Goal: Transaction & Acquisition: Purchase product/service

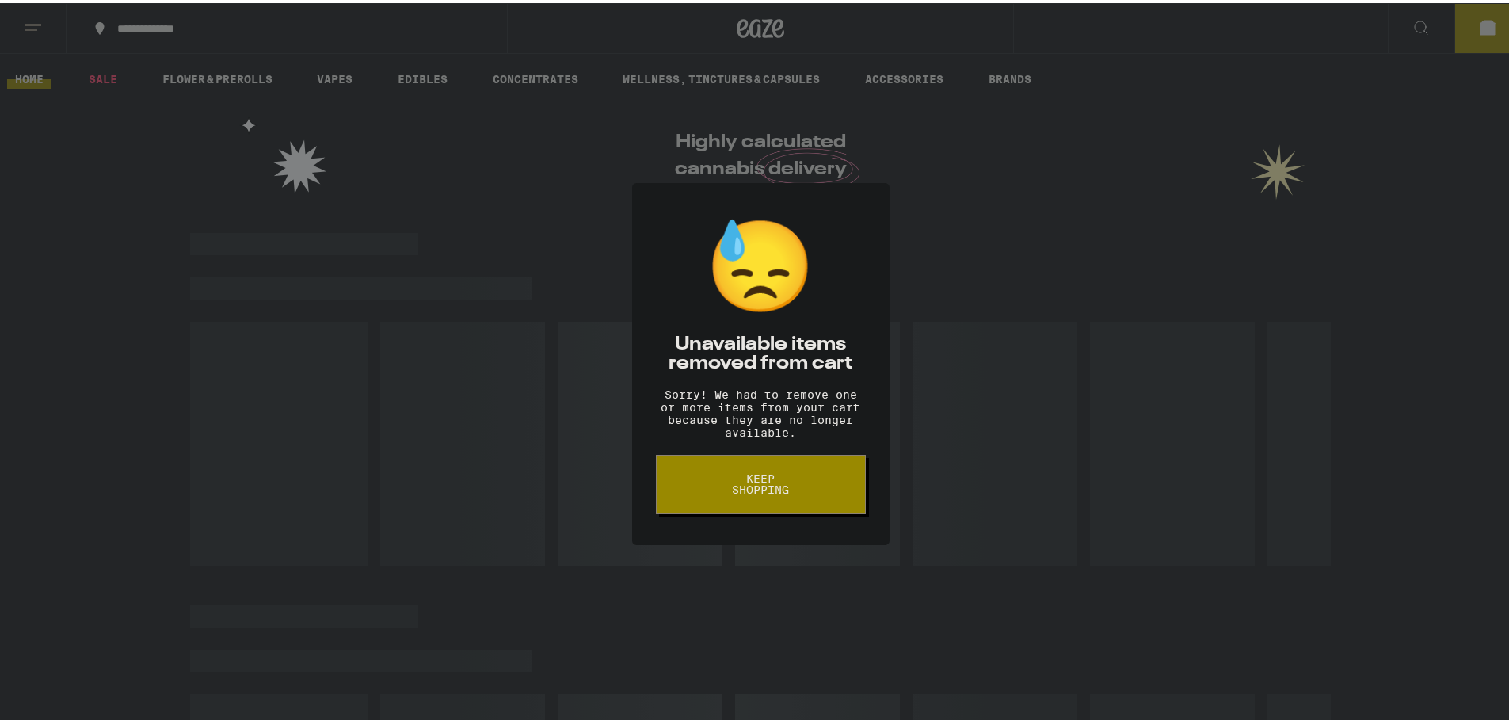
click at [741, 490] on span "Keep Shopping" at bounding box center [761, 481] width 82 height 22
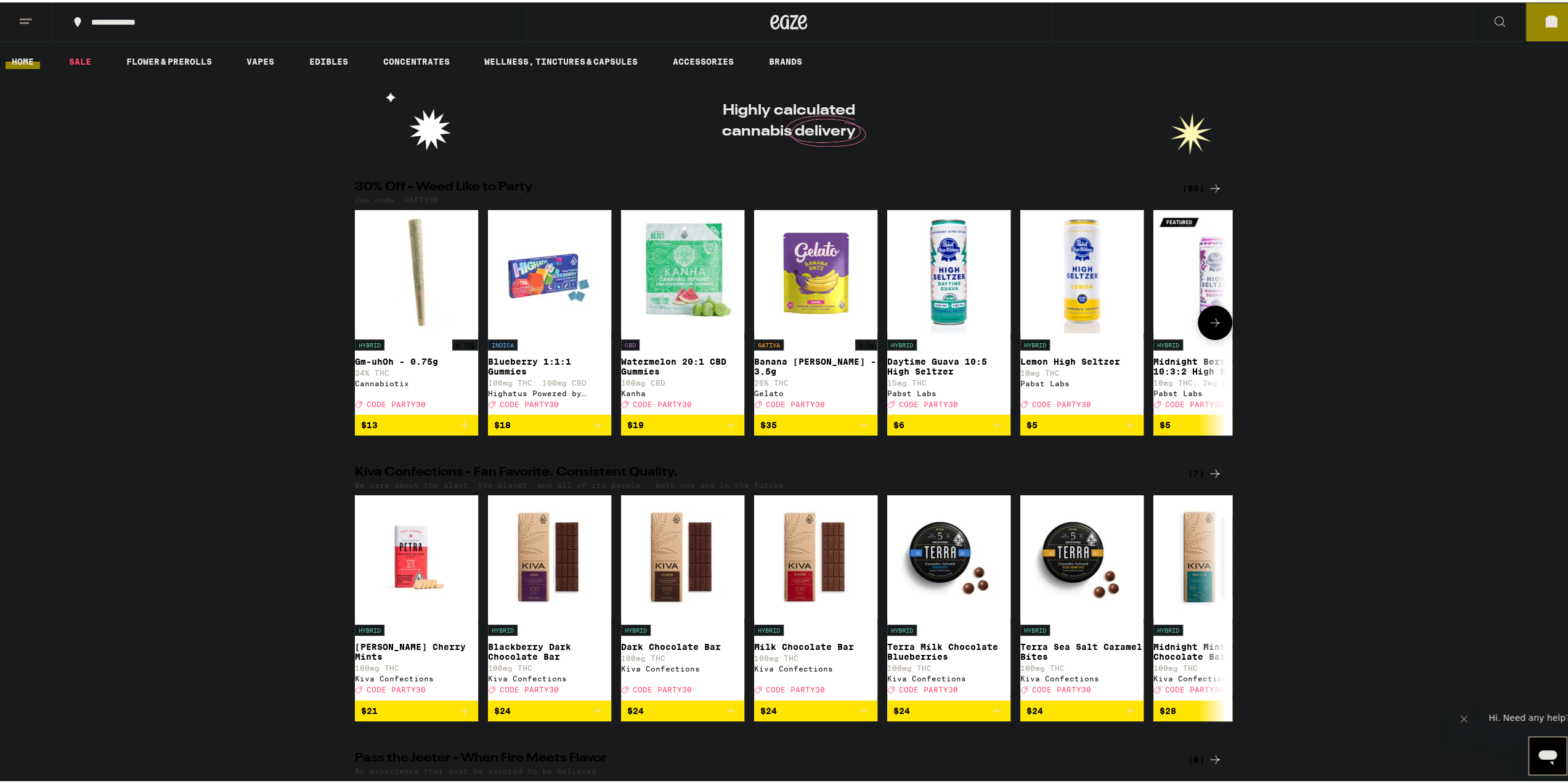
click at [1173, 327] on icon at bounding box center [1215, 320] width 15 height 15
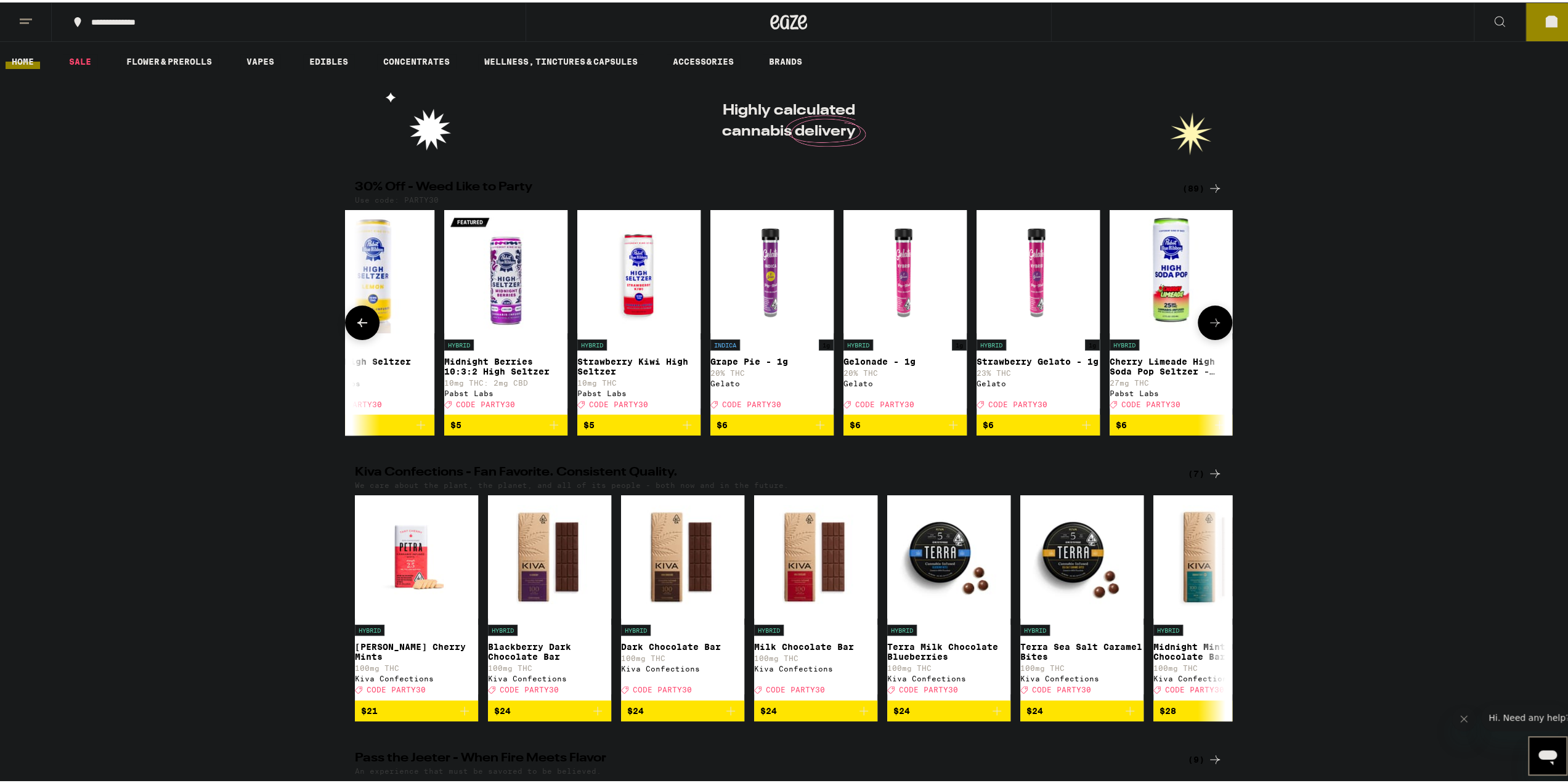
click at [1173, 327] on icon at bounding box center [1215, 320] width 15 height 15
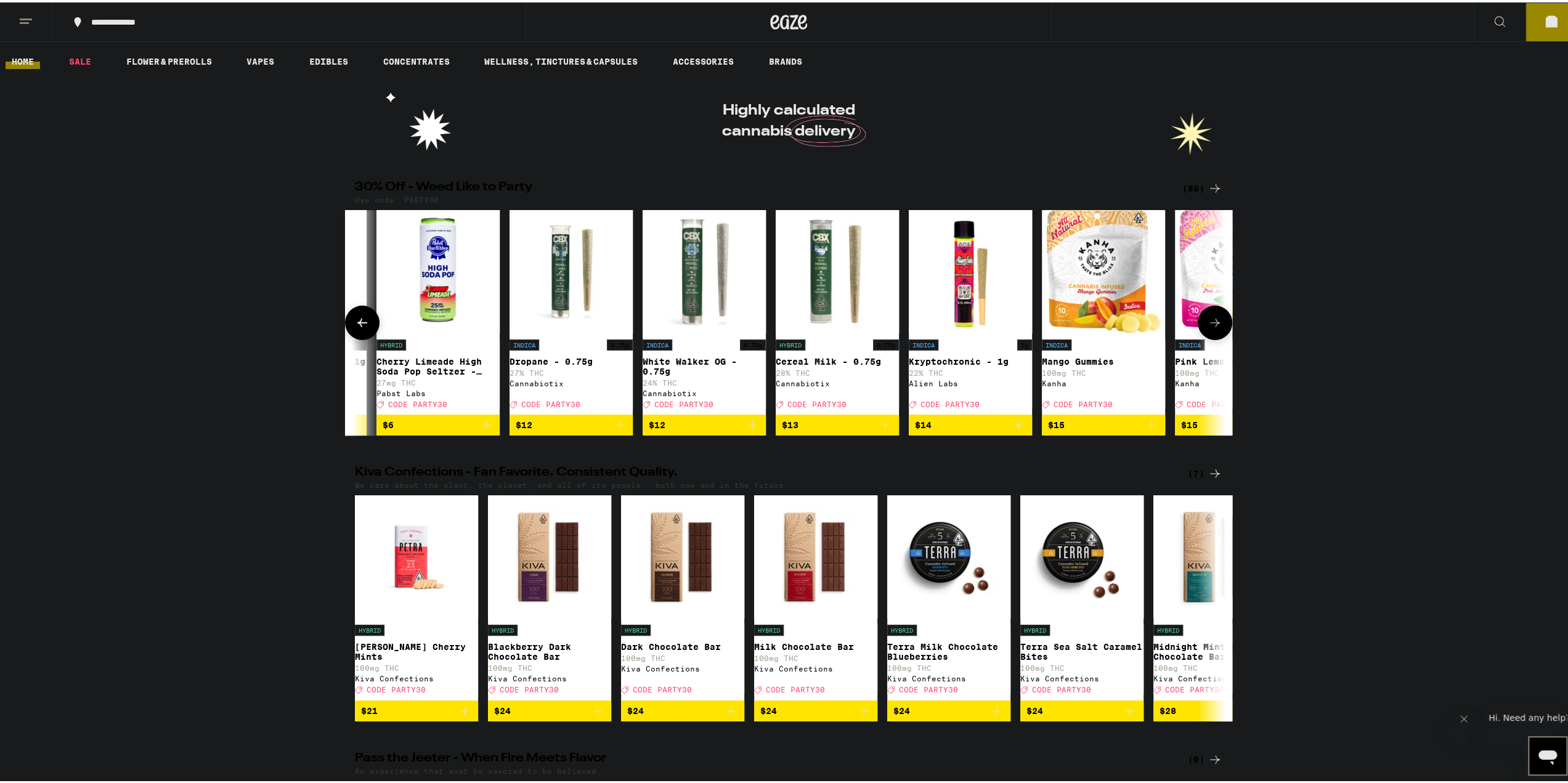
click at [1173, 327] on icon at bounding box center [1215, 320] width 15 height 15
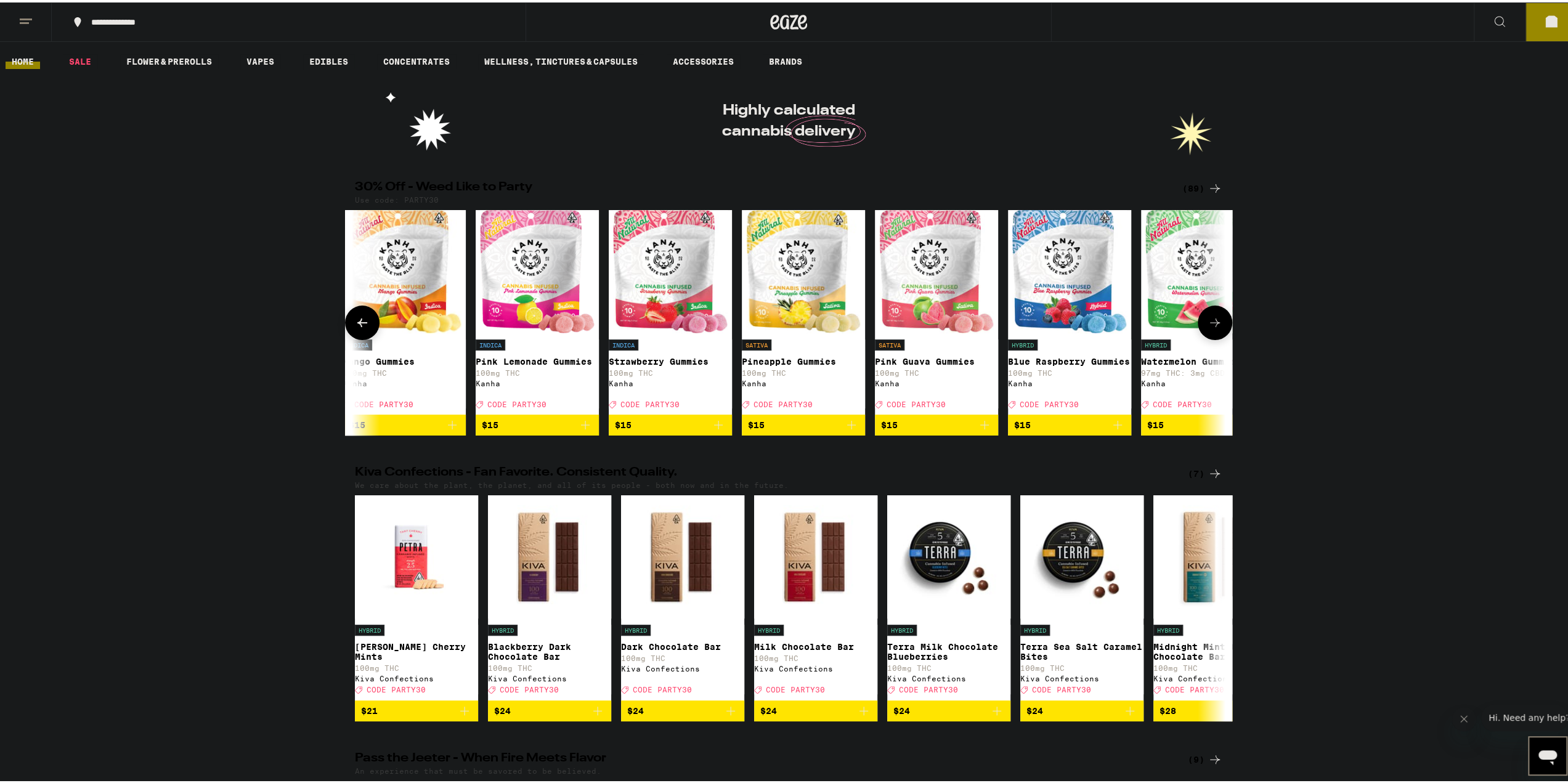
click at [1173, 327] on icon at bounding box center [1215, 320] width 15 height 15
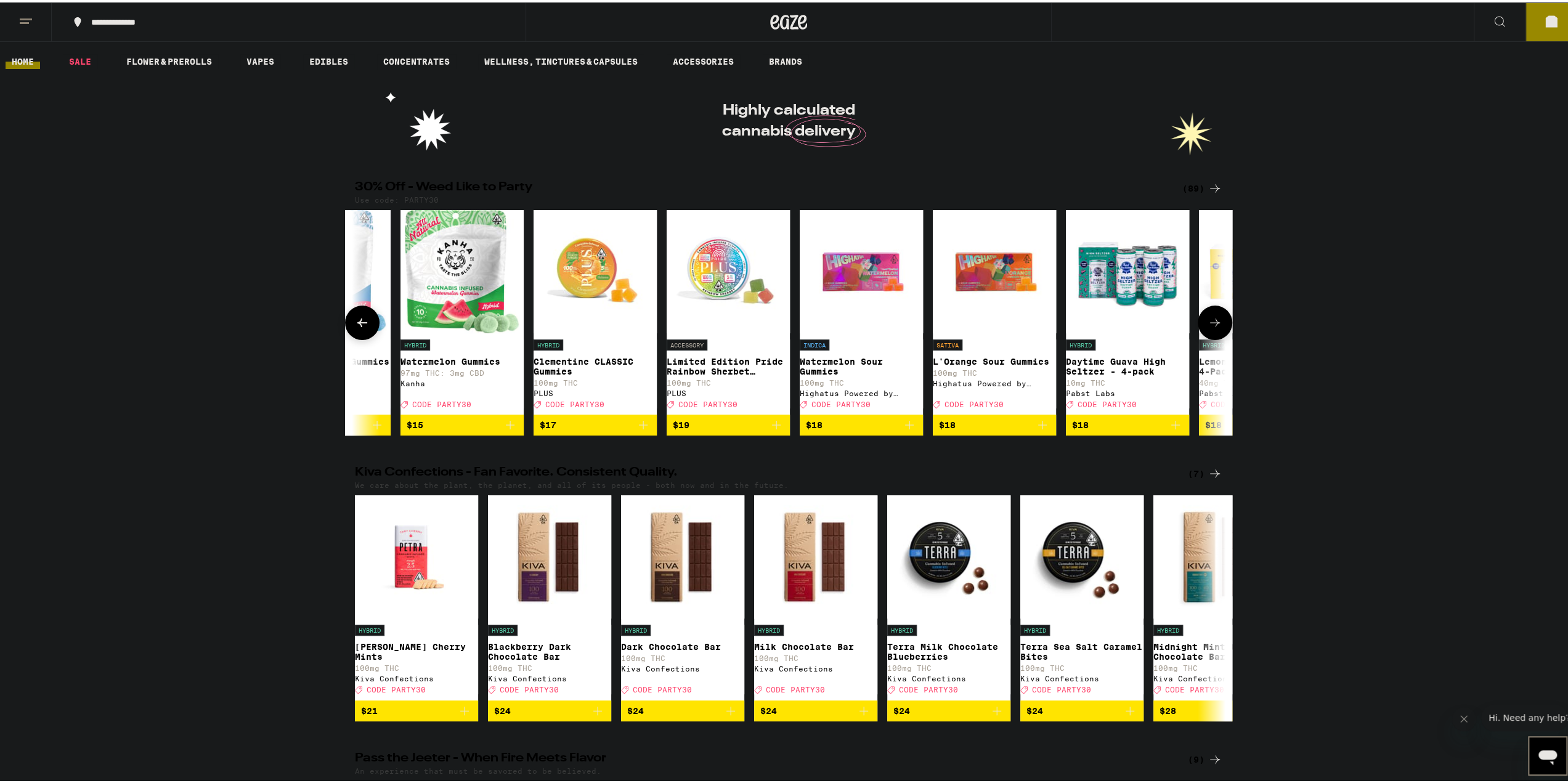
click at [1173, 327] on icon at bounding box center [1215, 320] width 15 height 15
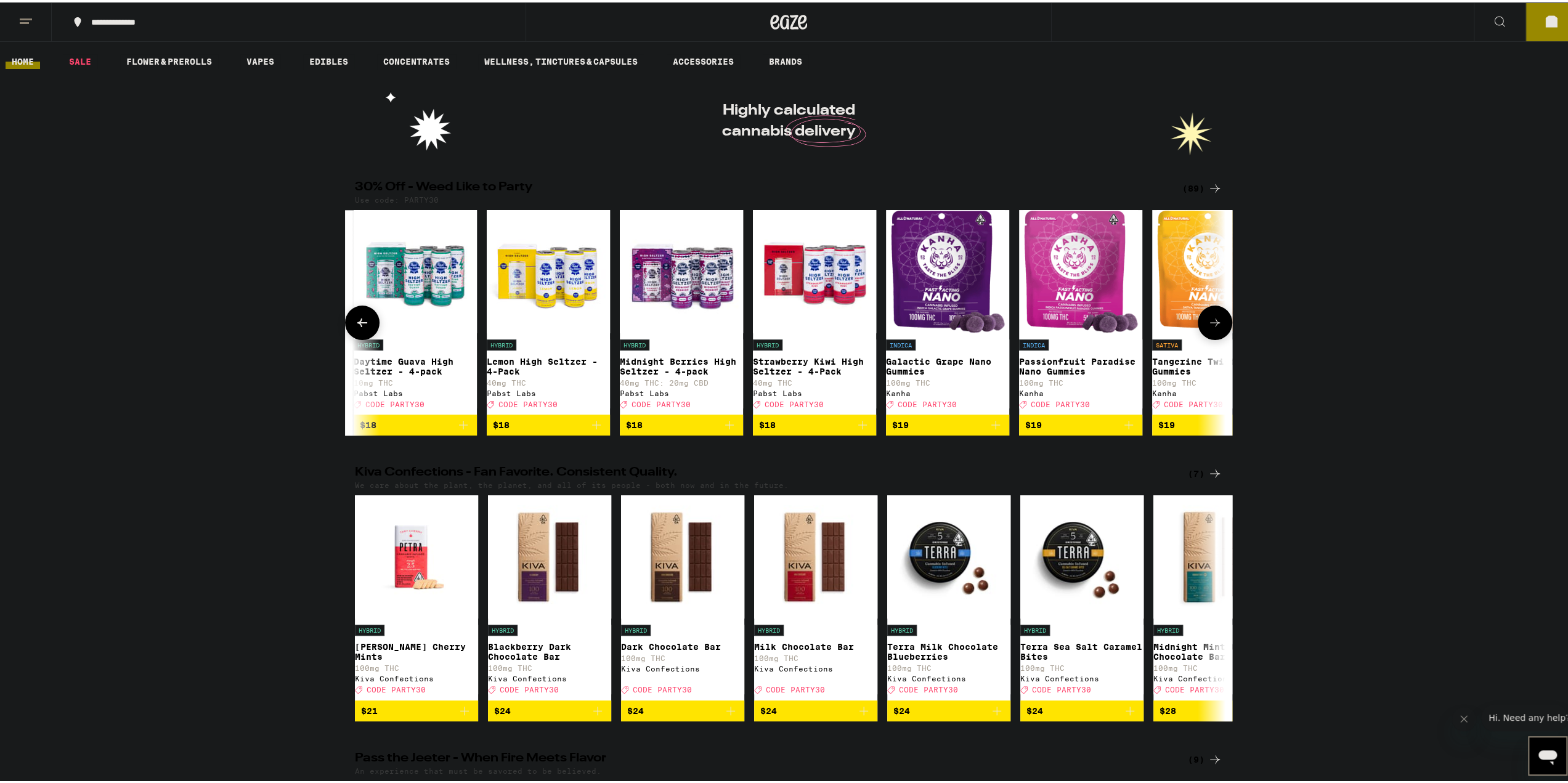
click at [1173, 327] on icon at bounding box center [1215, 320] width 15 height 15
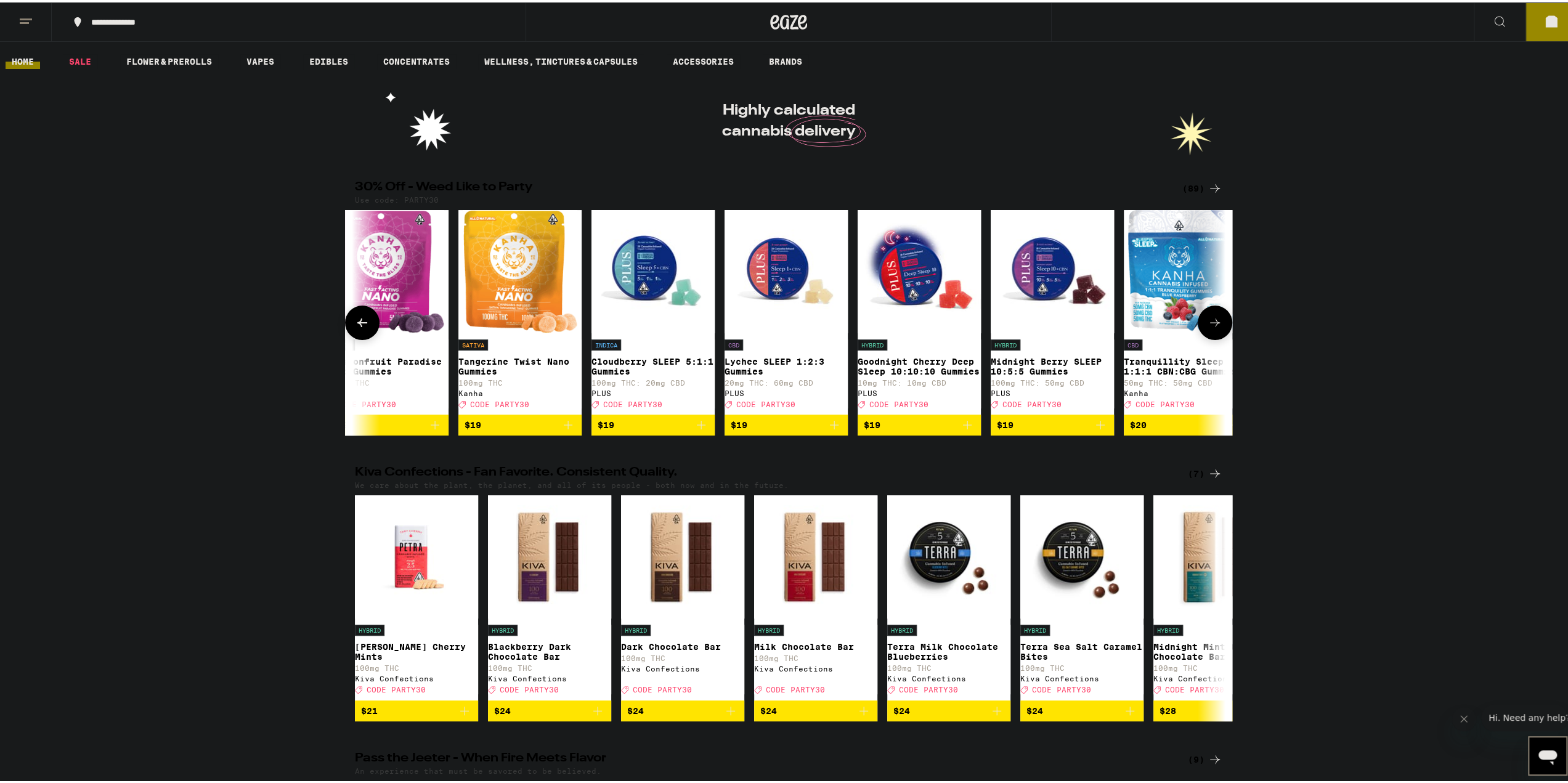
click at [1173, 327] on icon at bounding box center [1215, 320] width 15 height 15
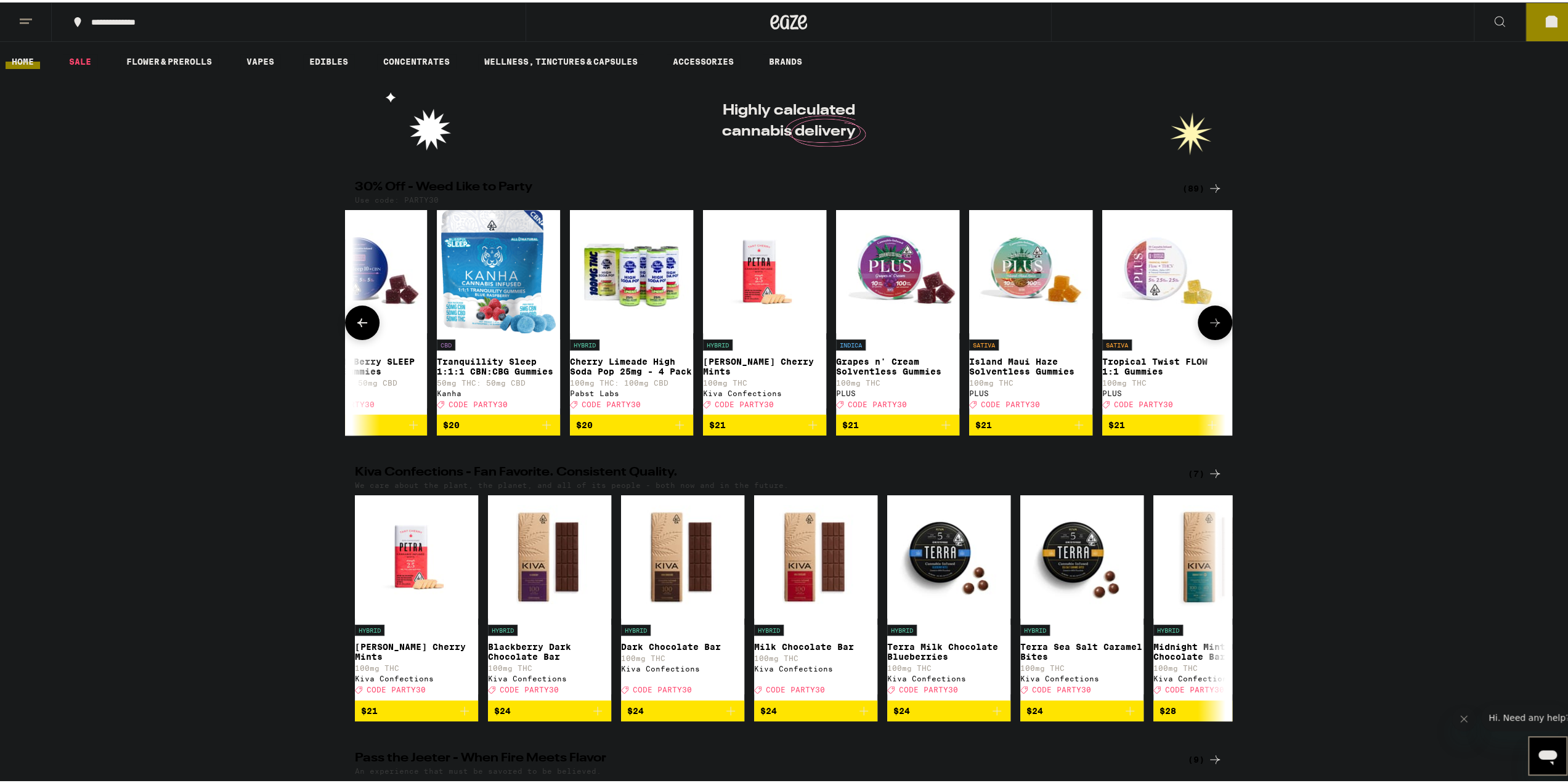
click at [1173, 327] on icon at bounding box center [1215, 320] width 15 height 15
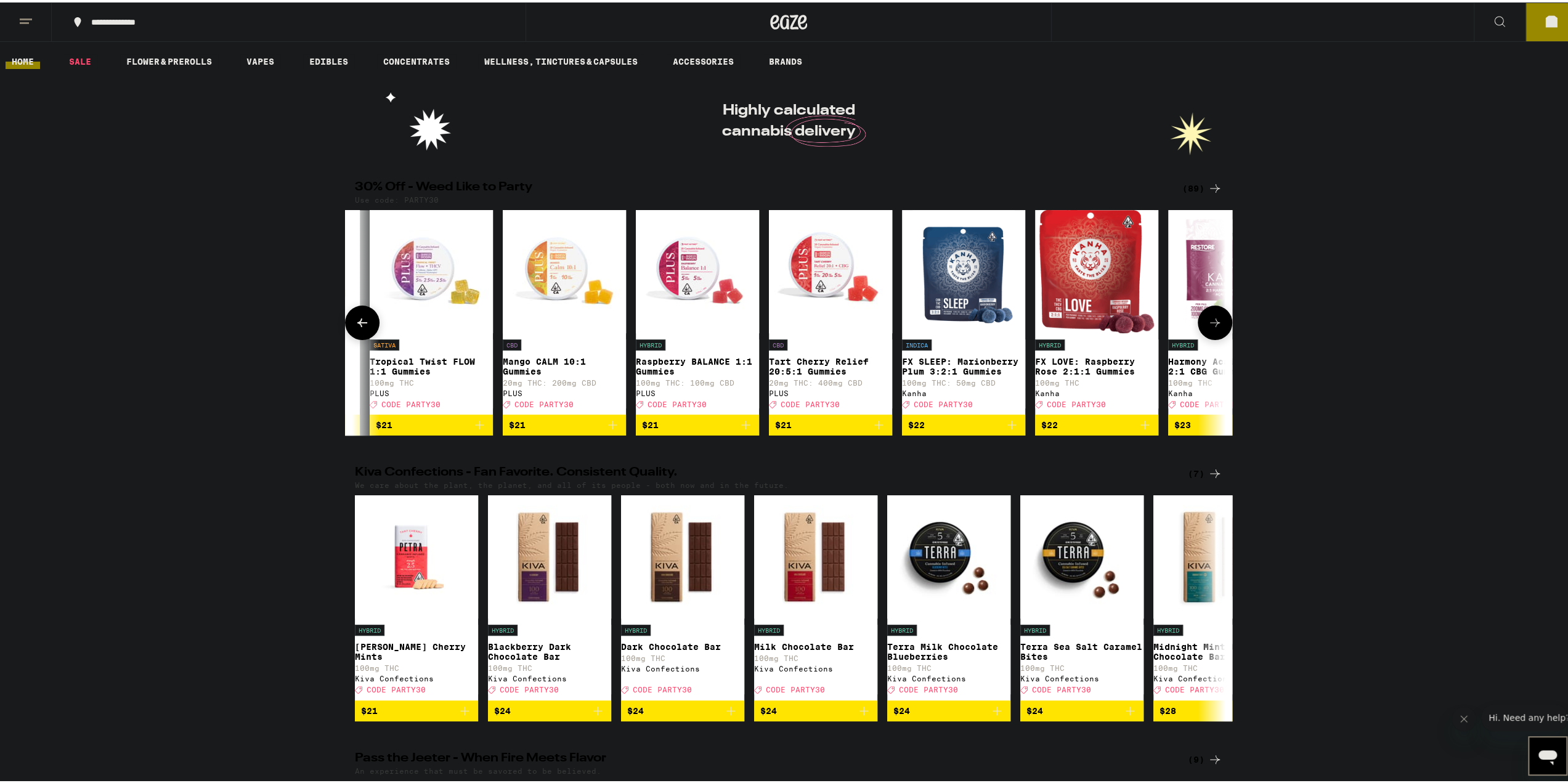
click at [1173, 327] on icon at bounding box center [1215, 320] width 15 height 15
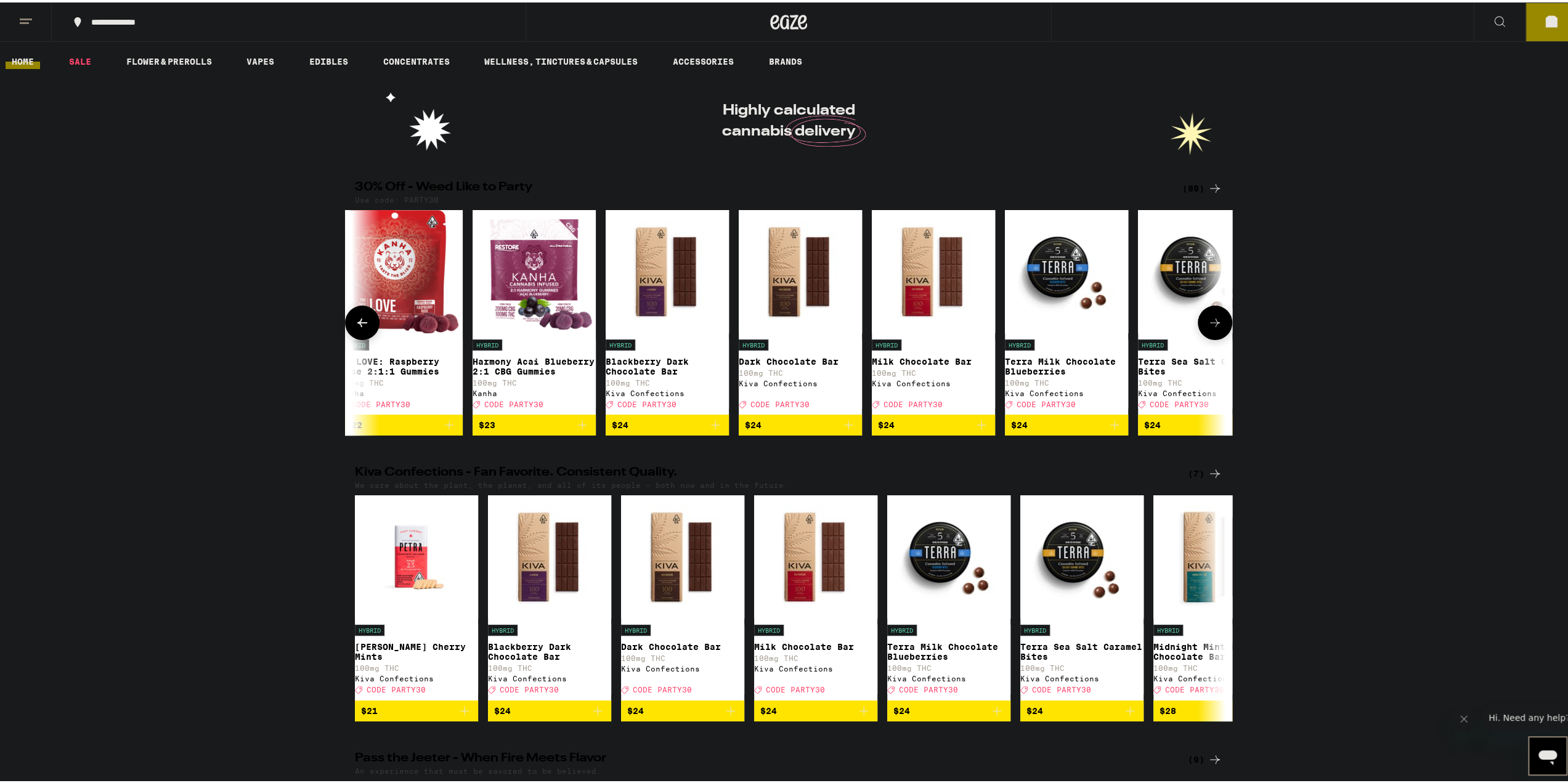
click at [1173, 327] on icon at bounding box center [1215, 320] width 15 height 15
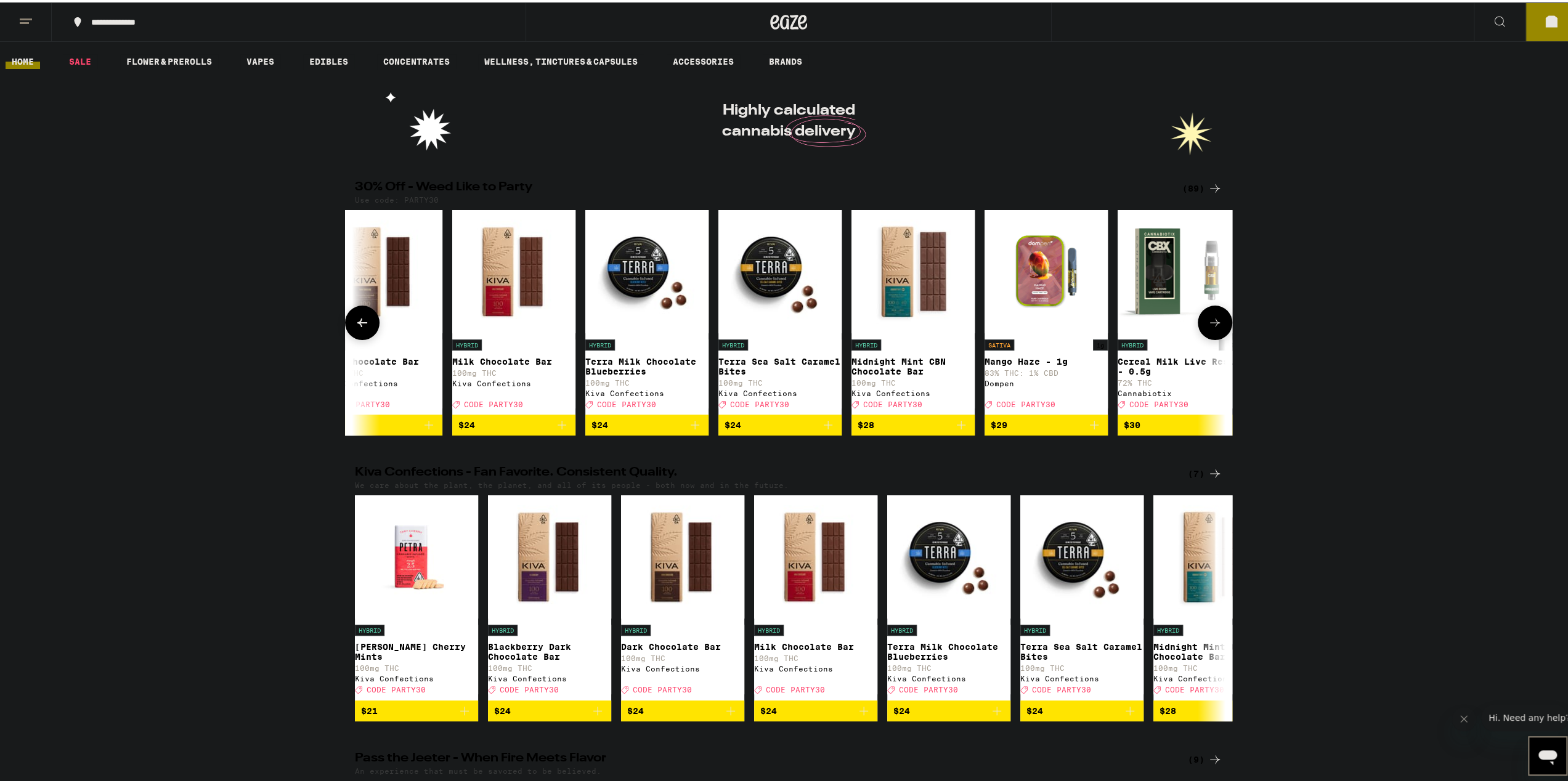
click at [1173, 327] on icon at bounding box center [1215, 320] width 15 height 15
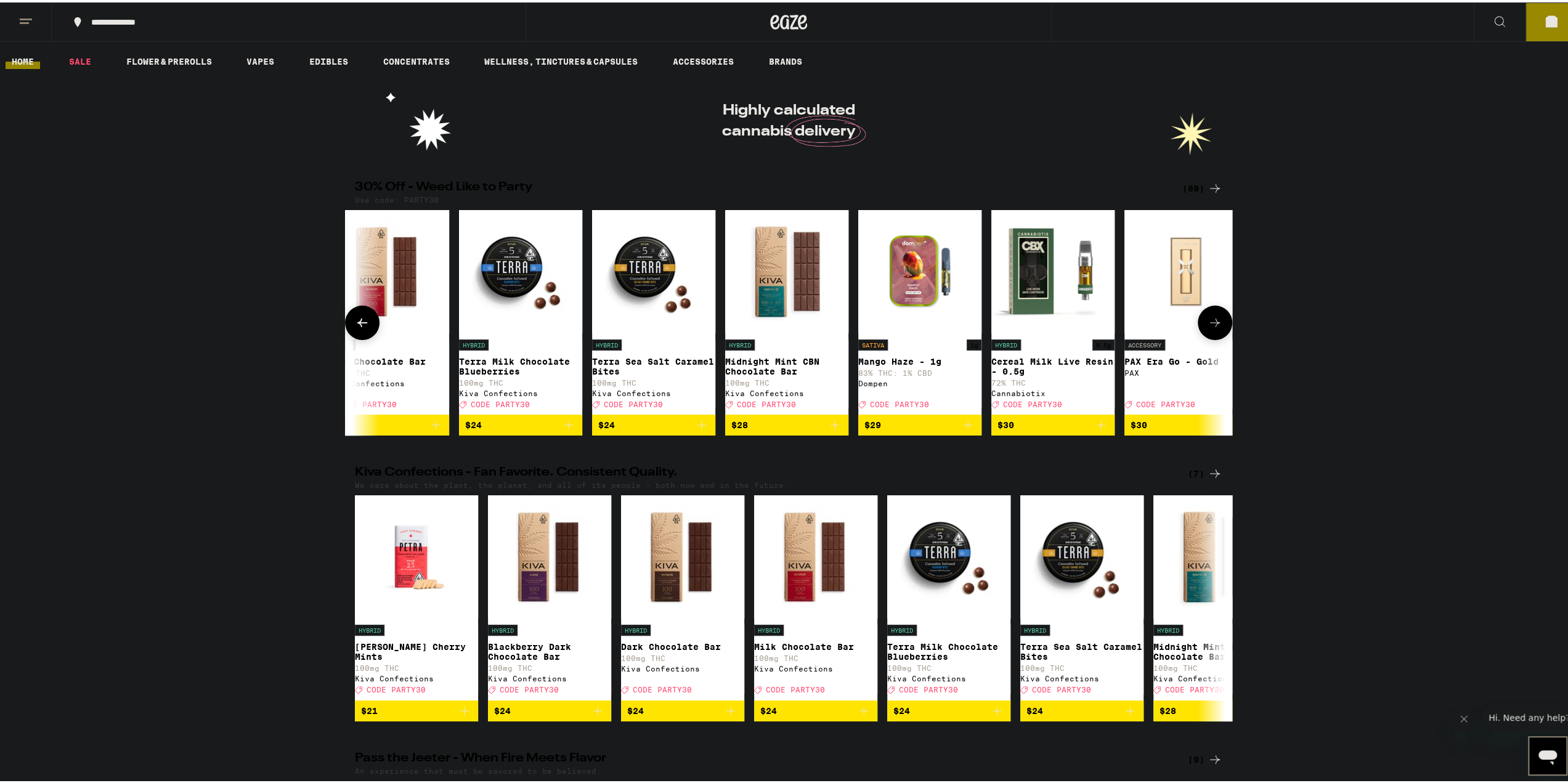
click at [1173, 327] on icon at bounding box center [1215, 320] width 15 height 15
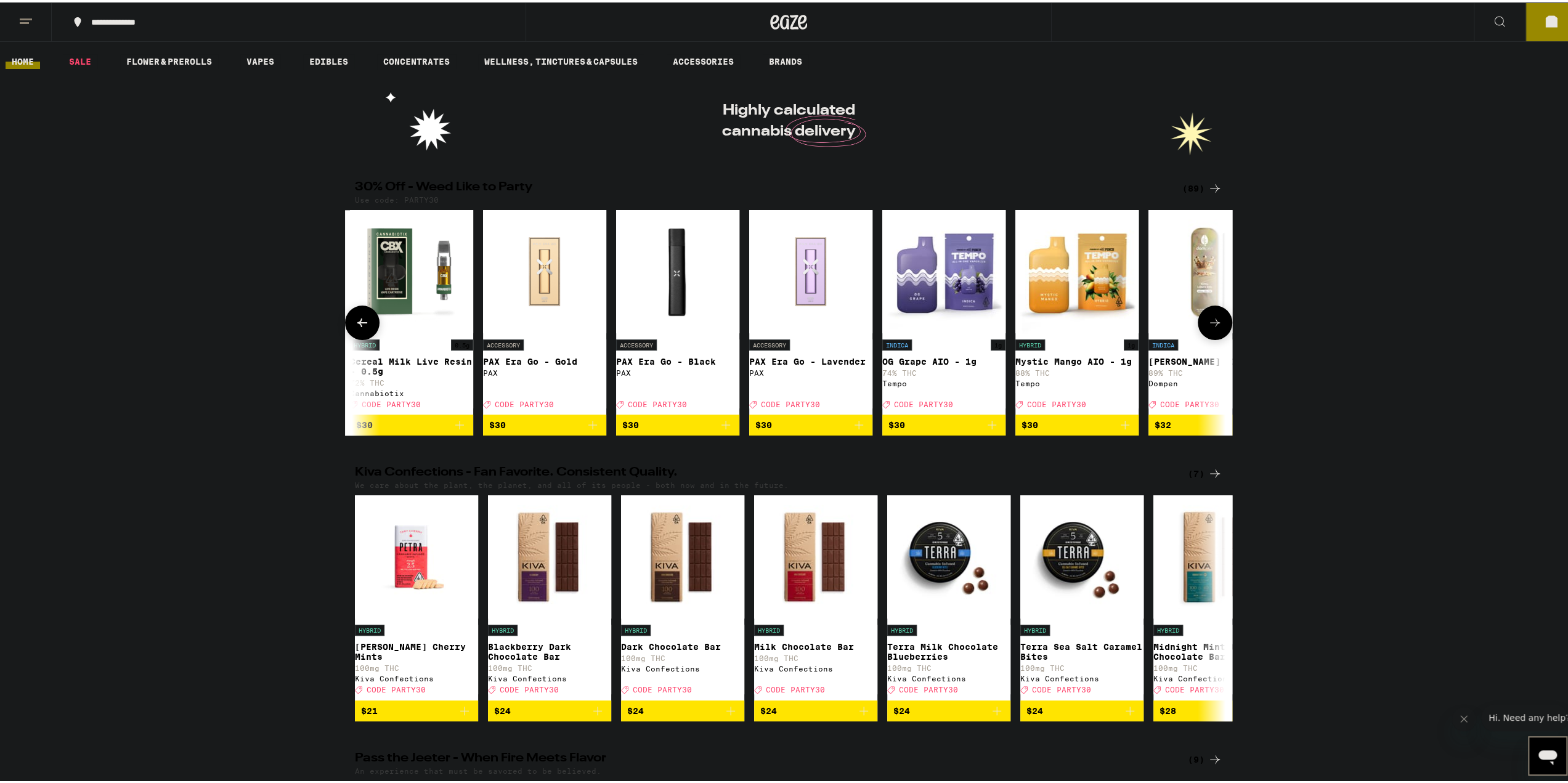
click at [1173, 327] on icon at bounding box center [1215, 320] width 15 height 15
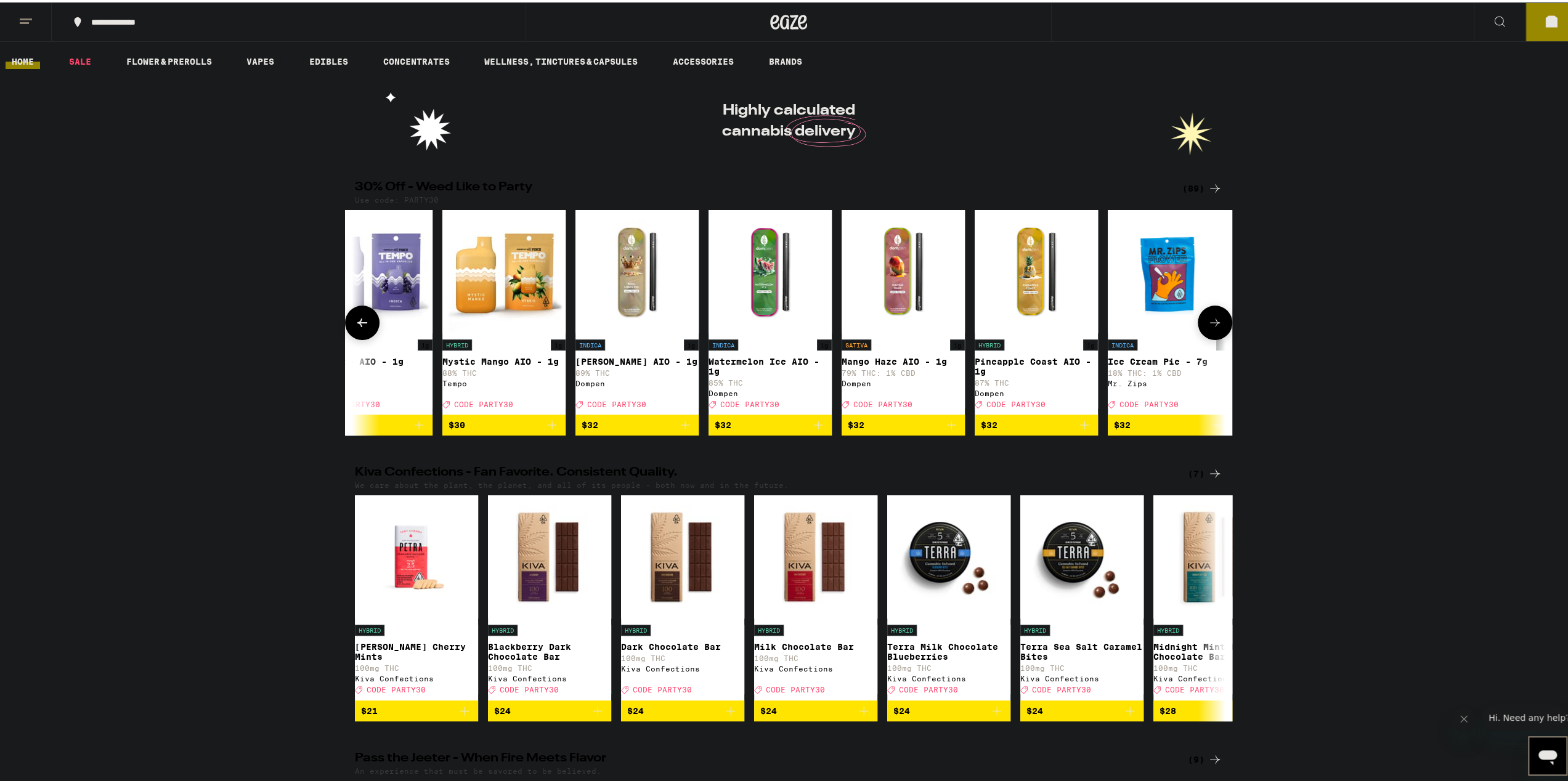
click at [1173, 327] on icon at bounding box center [1215, 320] width 15 height 15
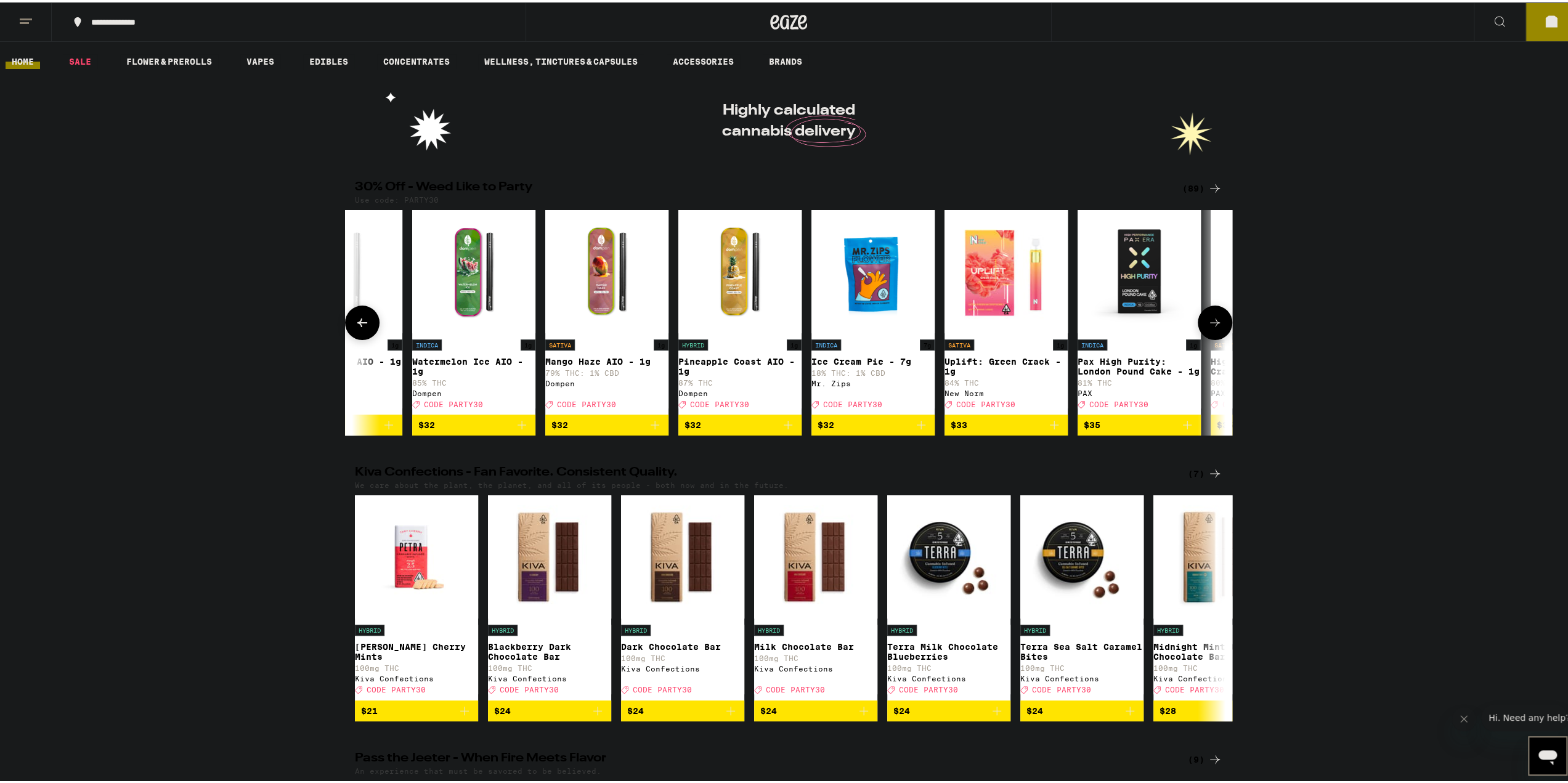
click at [1173, 327] on icon at bounding box center [1215, 320] width 15 height 15
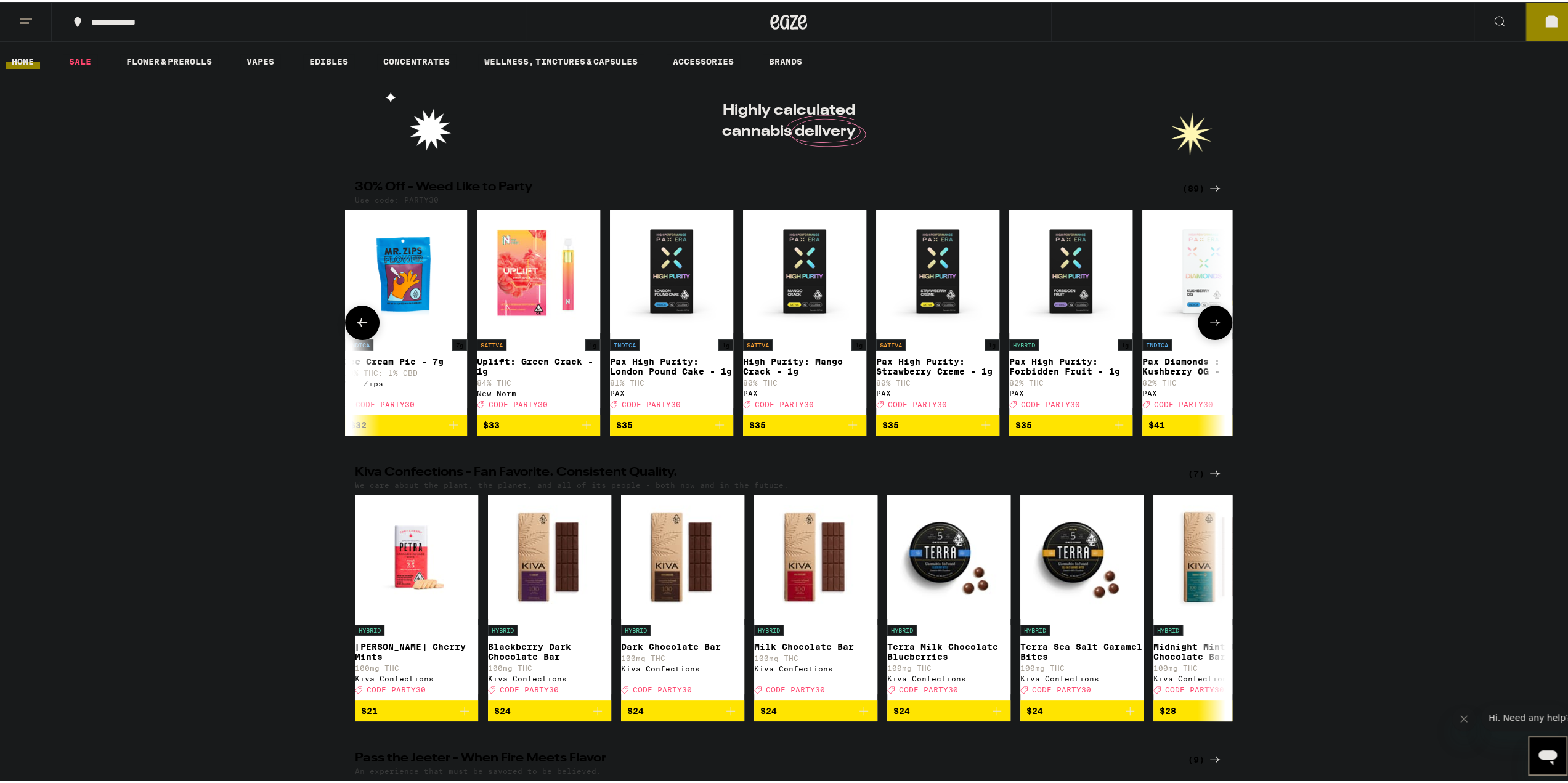
click at [1173, 327] on icon at bounding box center [1215, 320] width 15 height 15
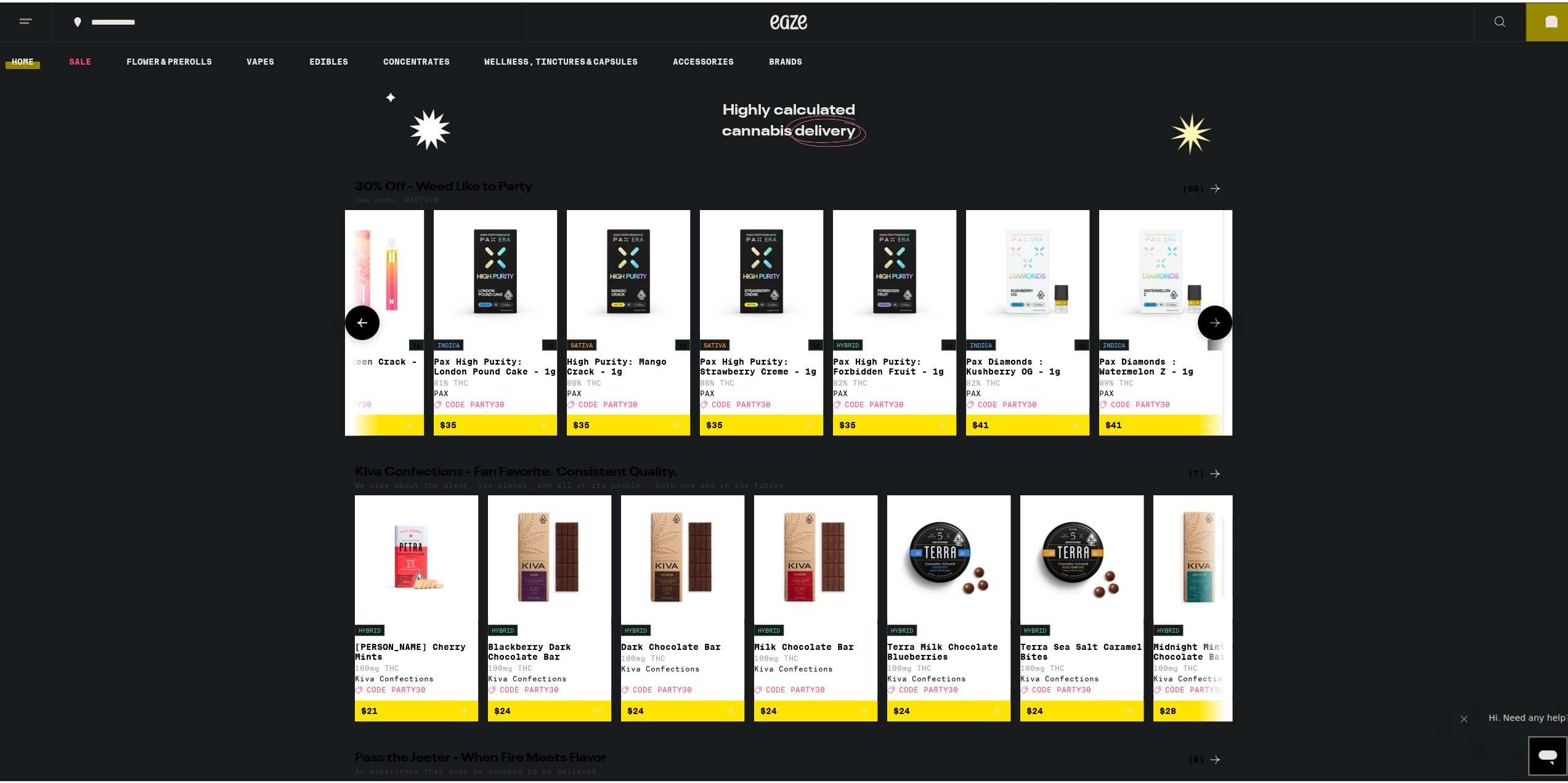
click at [1173, 327] on icon at bounding box center [1215, 320] width 15 height 15
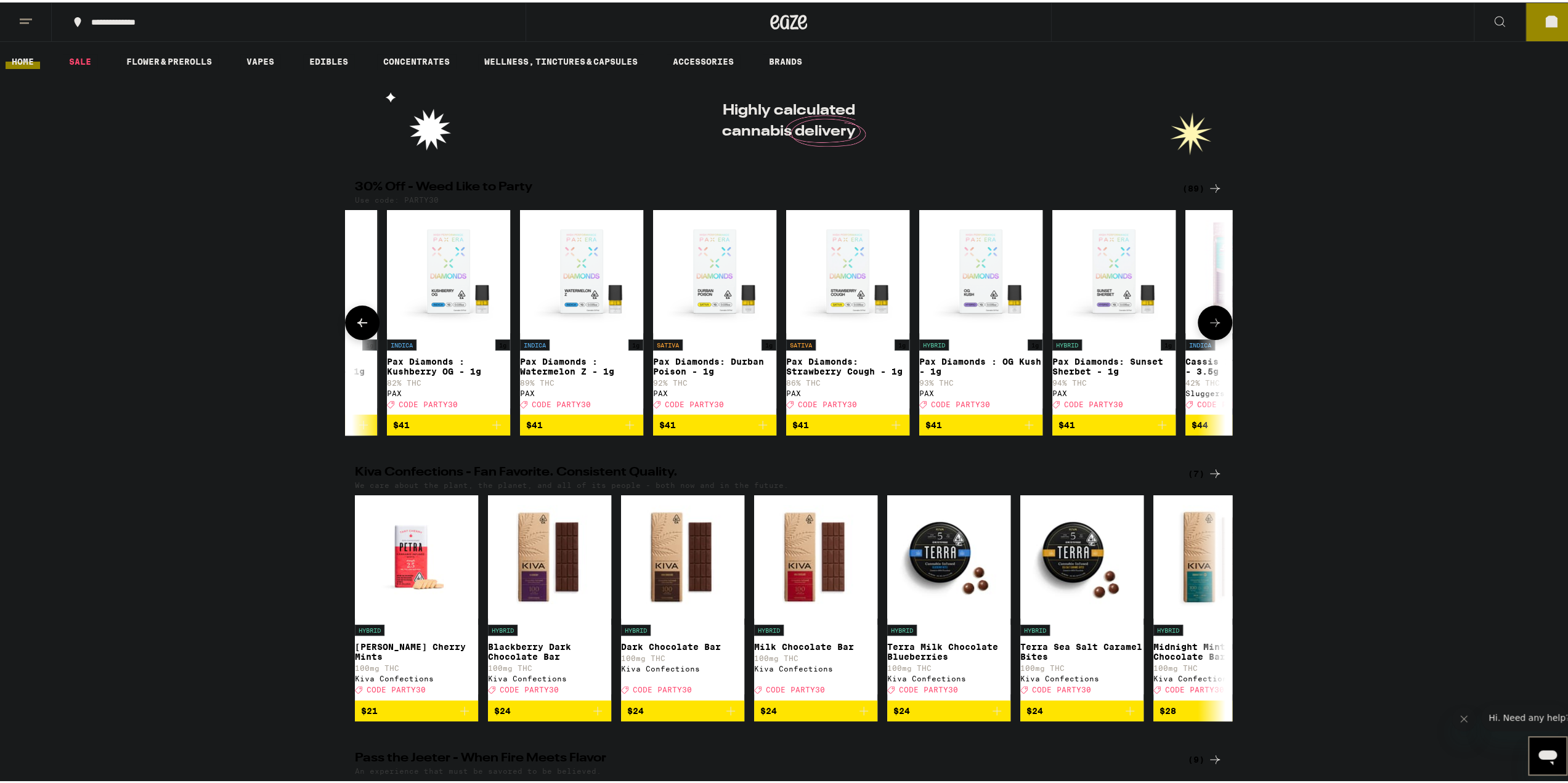
click at [1173, 327] on icon at bounding box center [1215, 320] width 15 height 15
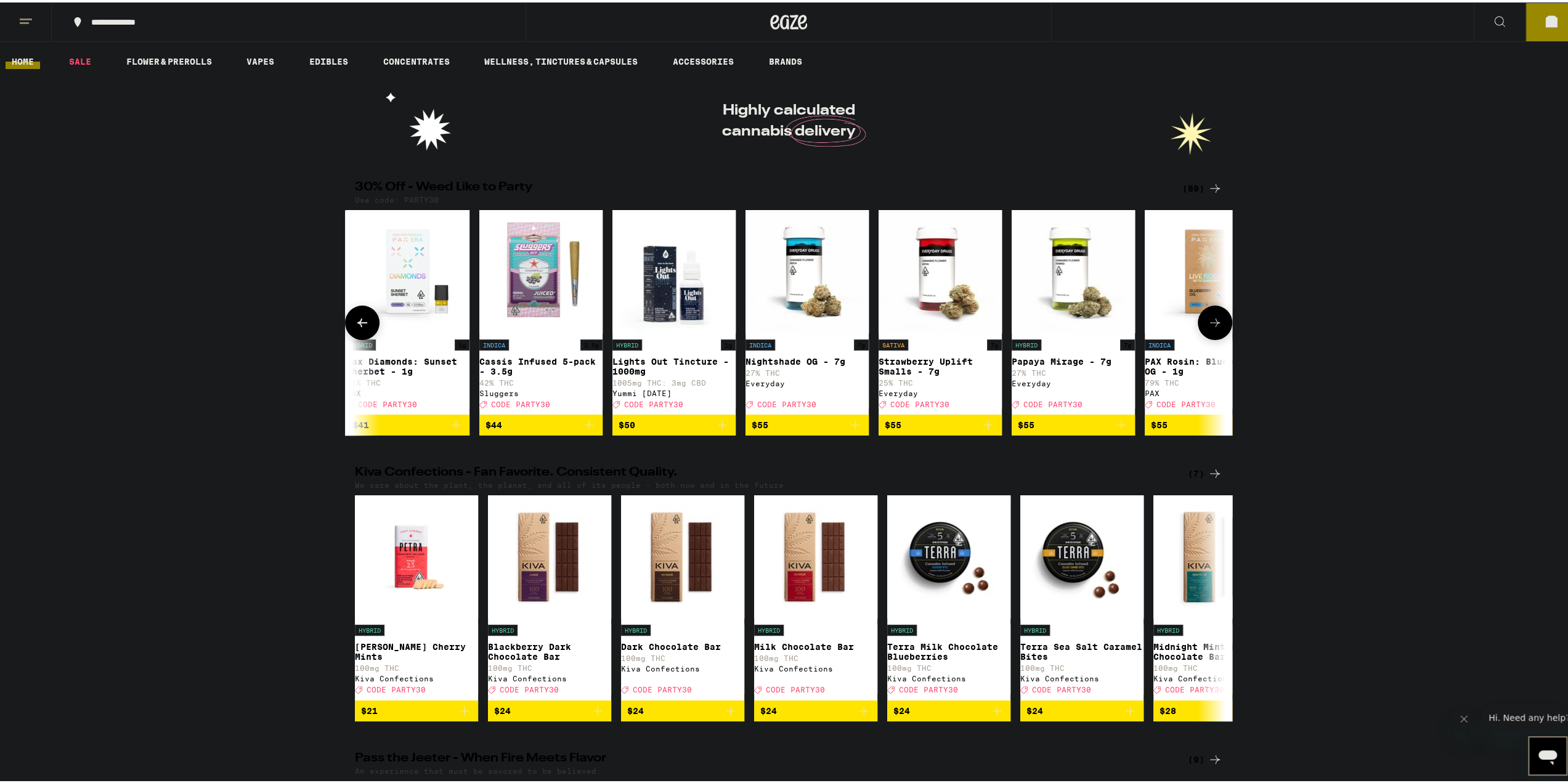
click at [1173, 327] on icon at bounding box center [1215, 320] width 15 height 15
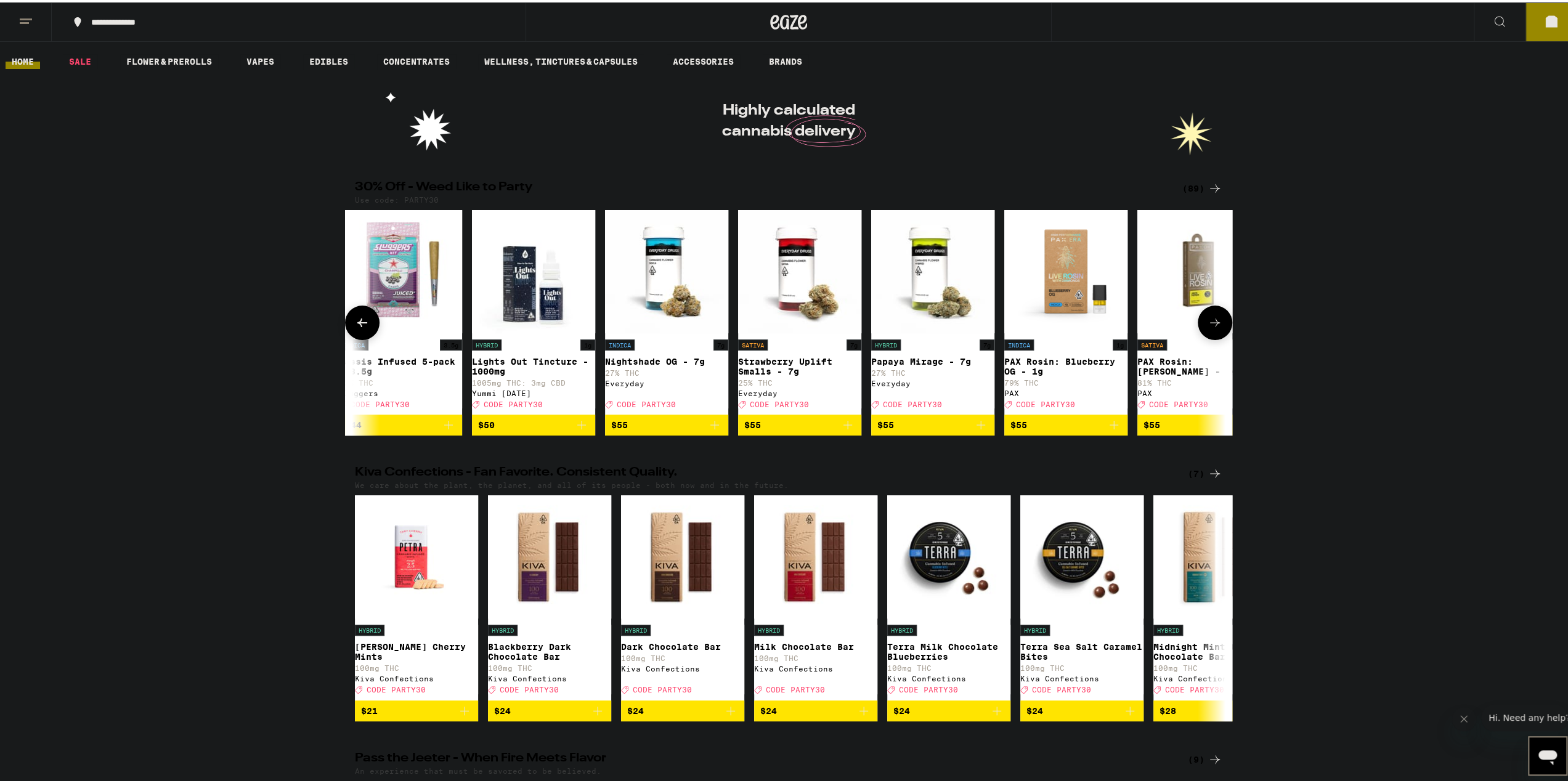
click at [1173, 327] on icon at bounding box center [1215, 320] width 15 height 15
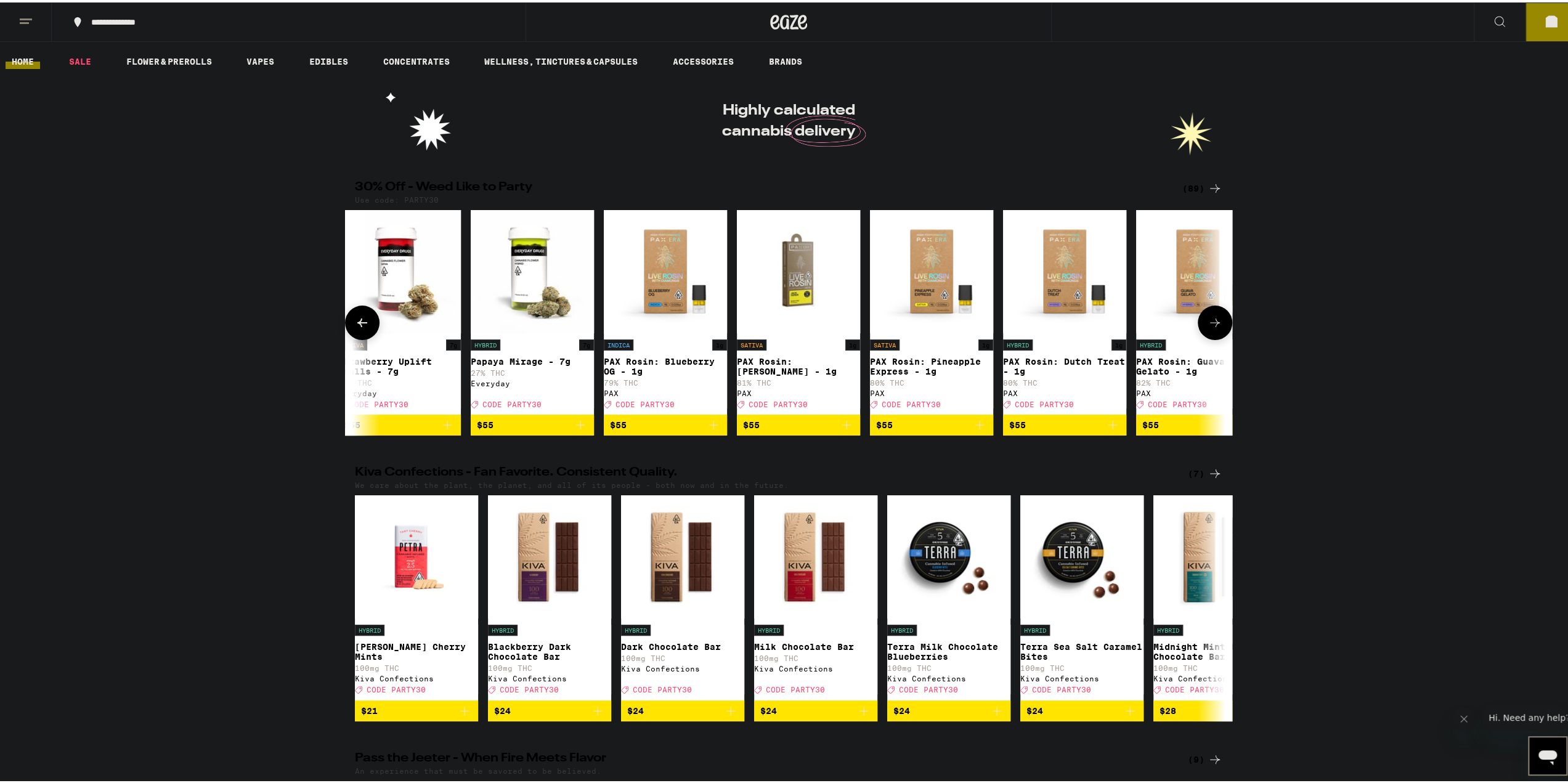
click at [1173, 327] on icon at bounding box center [1215, 320] width 15 height 15
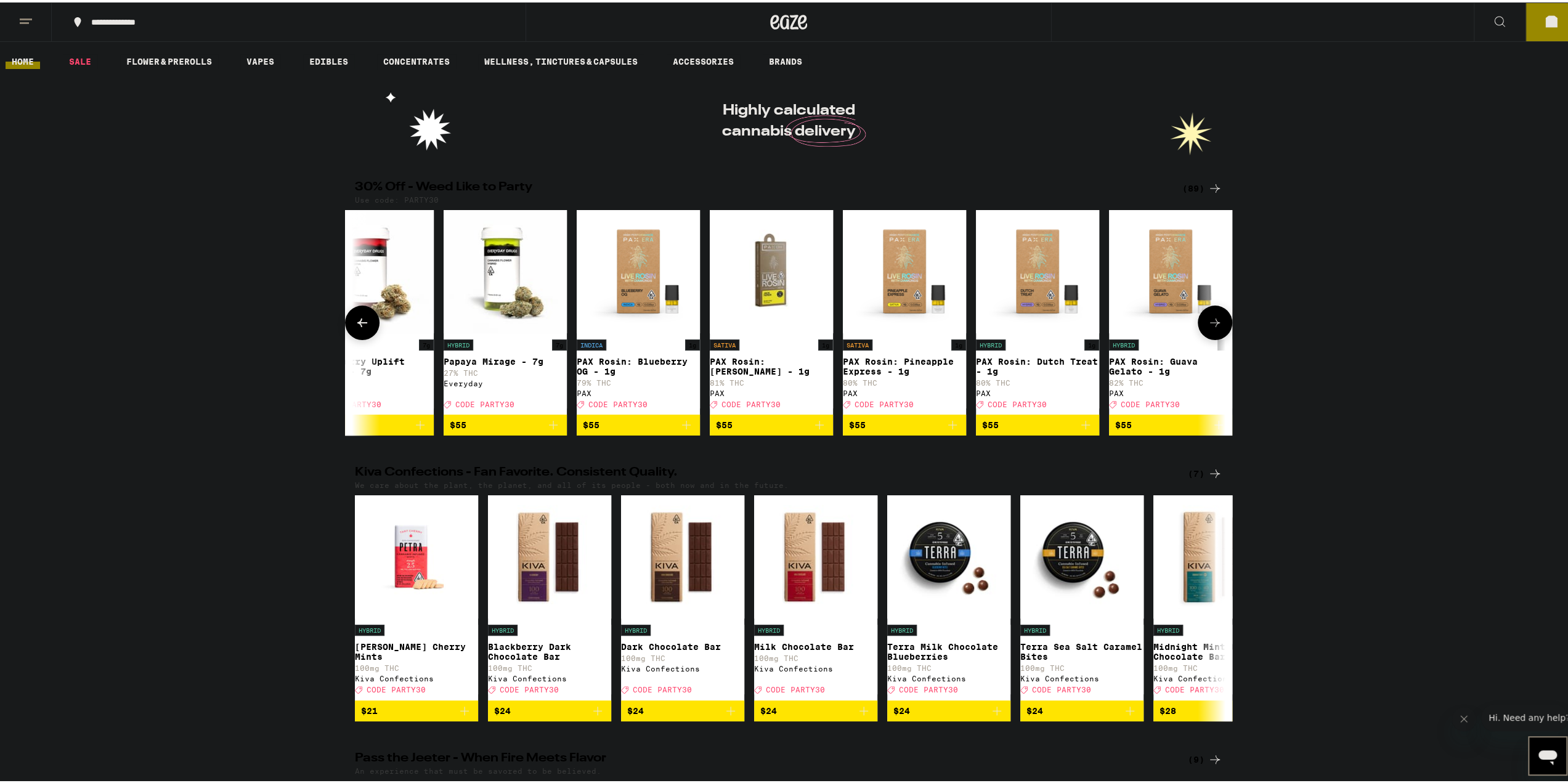
scroll to position [0, 10976]
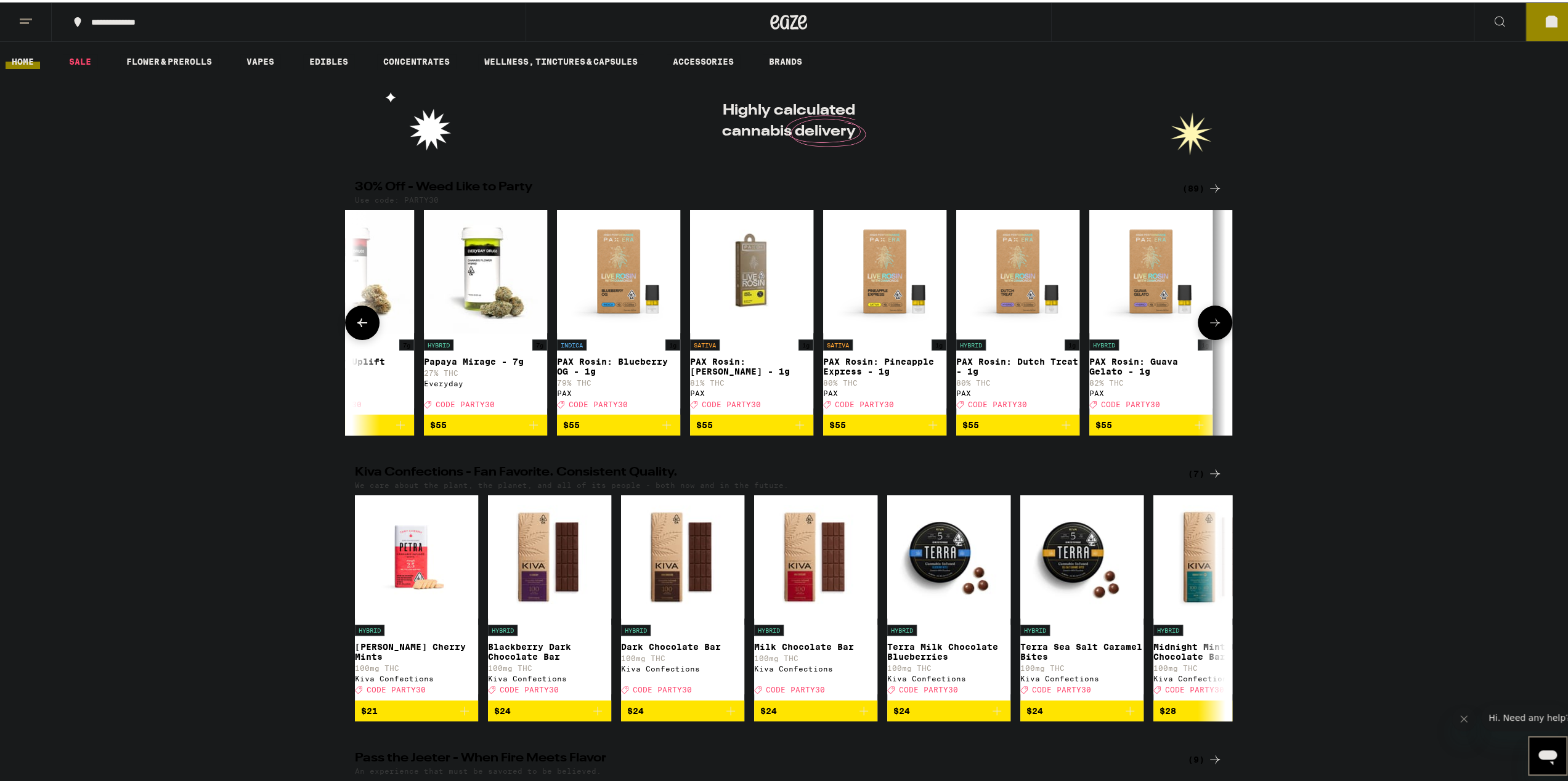
click at [1173, 327] on icon at bounding box center [1215, 320] width 15 height 15
